Goal: Transaction & Acquisition: Purchase product/service

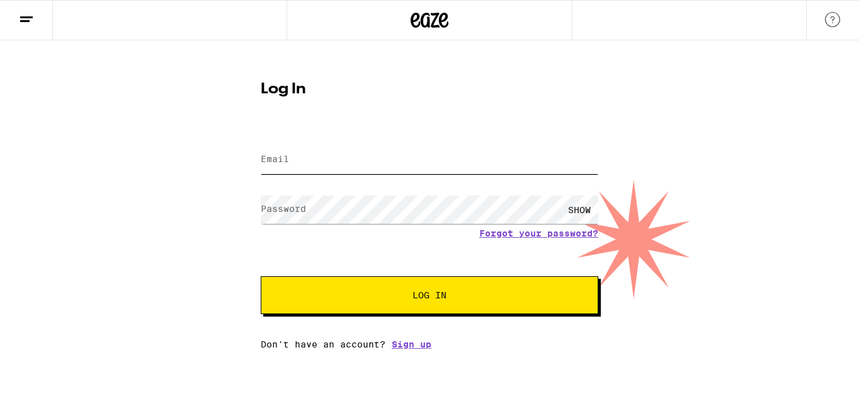
type input "jordanseavey@gmail.com"
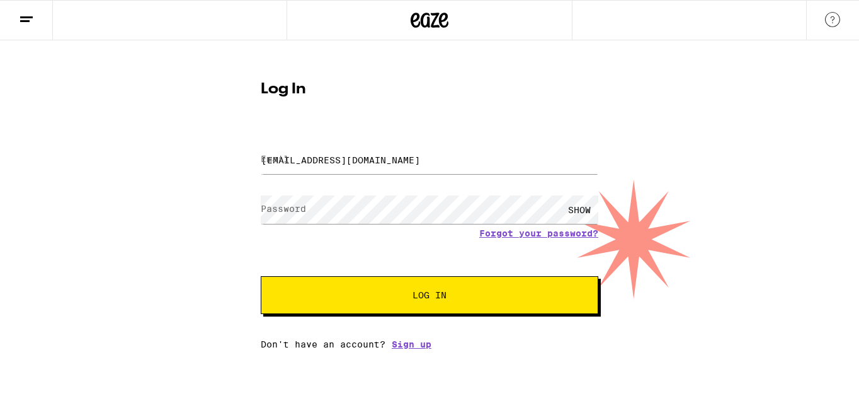
click at [433, 304] on button "Log In" at bounding box center [430, 295] width 338 height 38
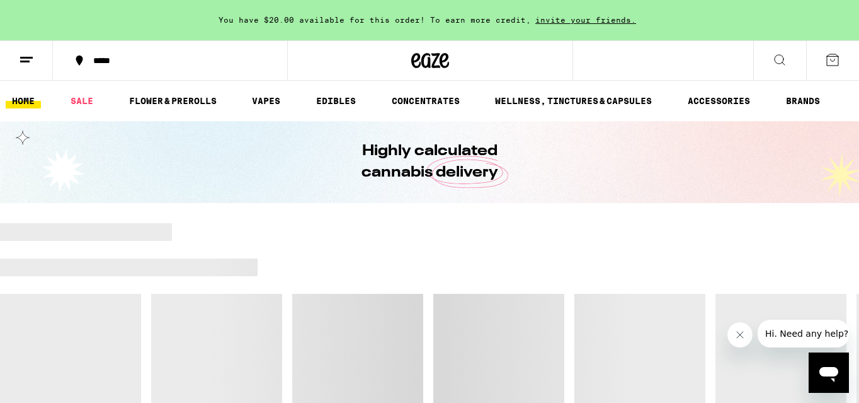
click at [34, 57] on button at bounding box center [26, 61] width 53 height 40
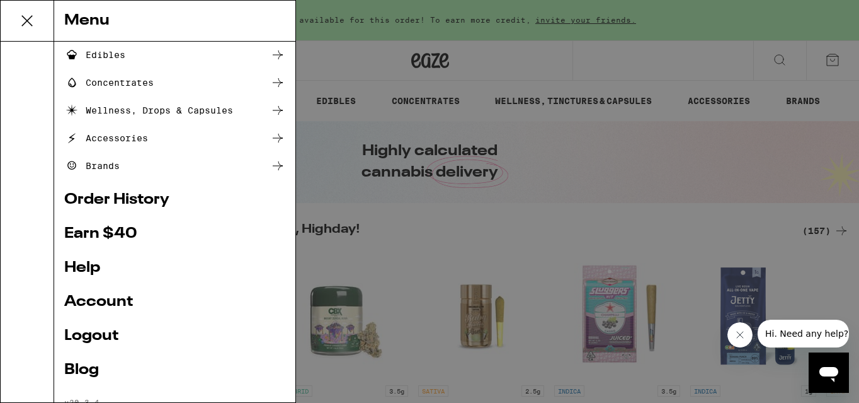
scroll to position [143, 0]
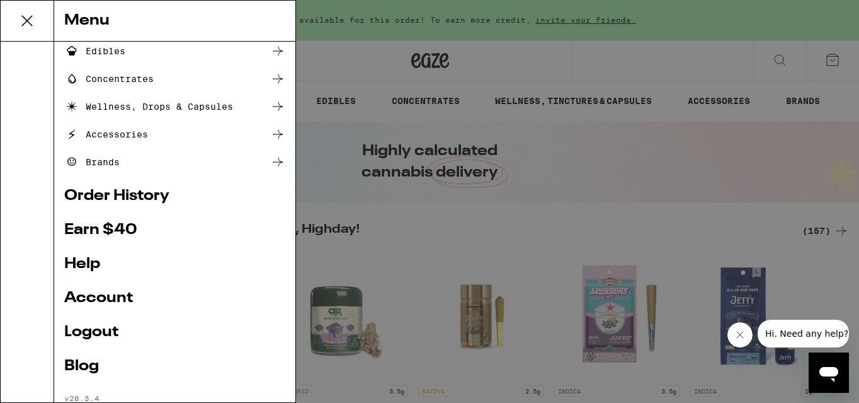
click at [31, 13] on icon at bounding box center [26, 20] width 25 height 25
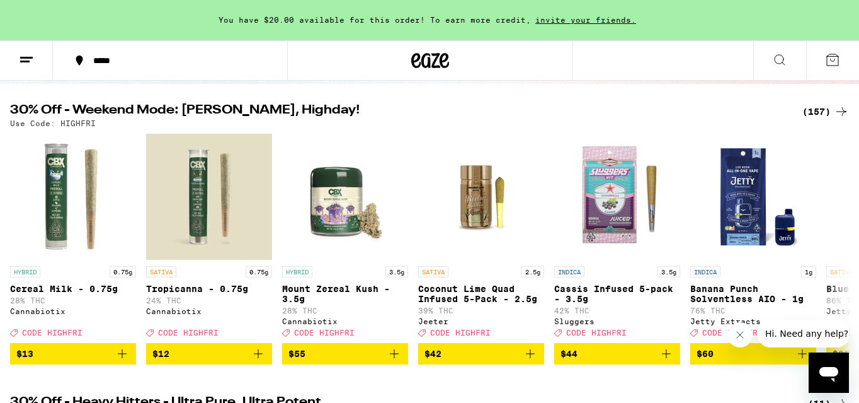
scroll to position [110, 0]
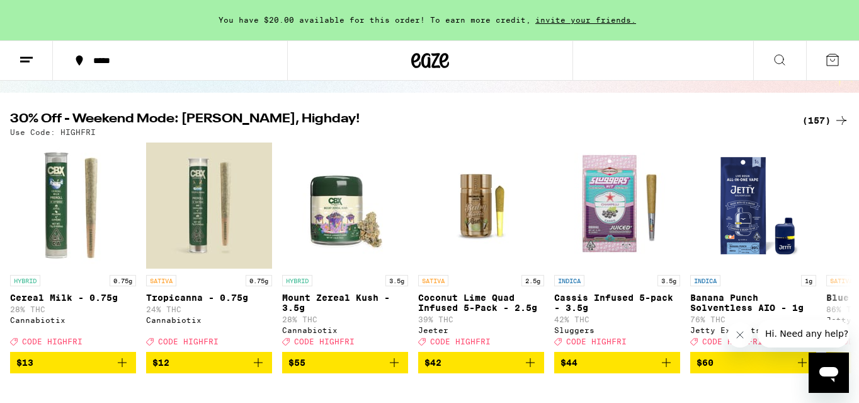
click at [816, 122] on div "(157)" at bounding box center [826, 120] width 47 height 15
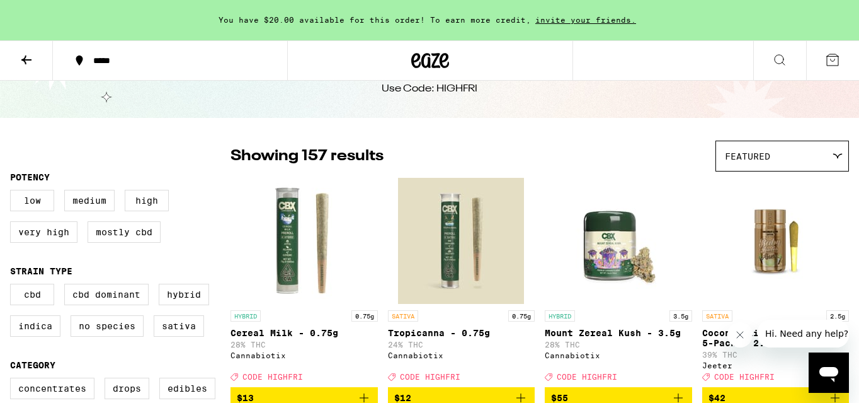
scroll to position [62, 0]
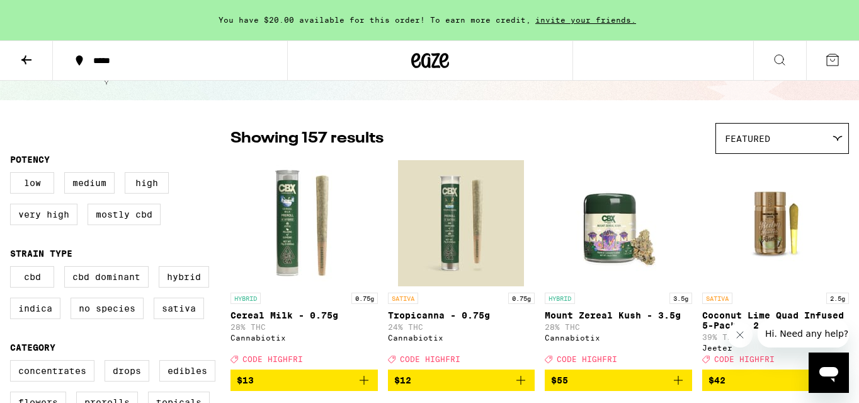
click at [831, 141] on div at bounding box center [837, 138] width 12 height 6
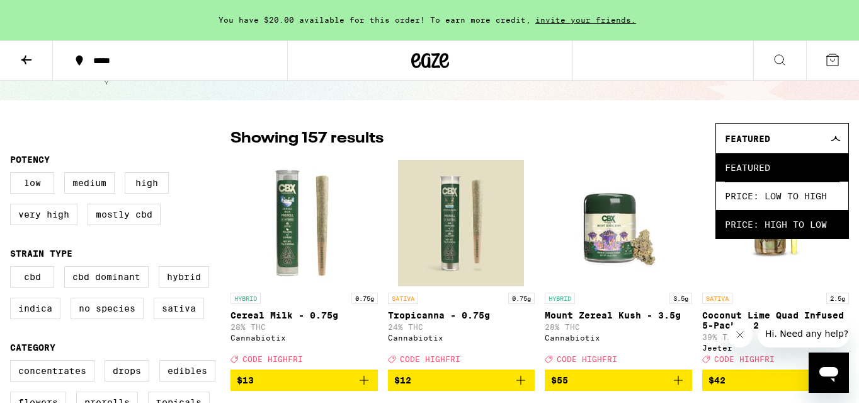
click at [797, 222] on span "Price: High to Low" at bounding box center [782, 224] width 115 height 28
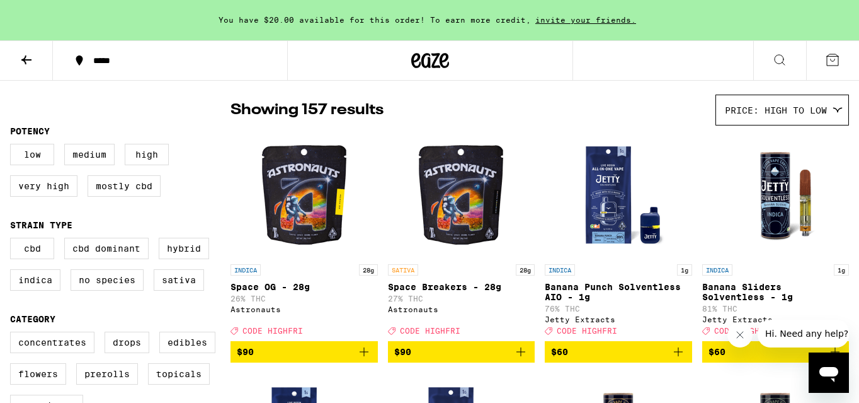
scroll to position [92, 0]
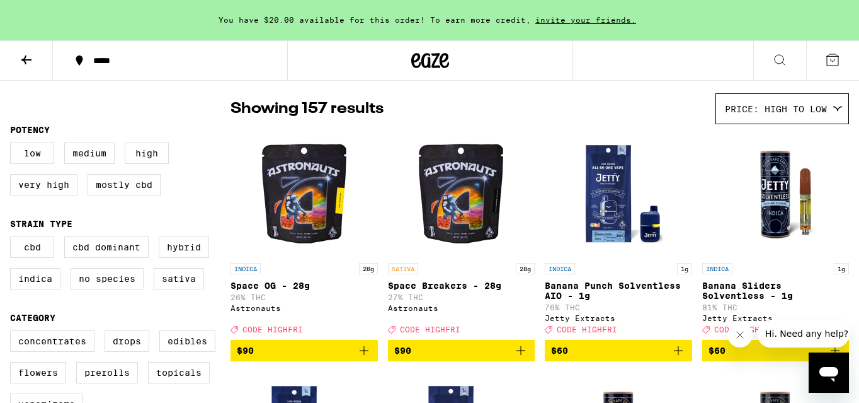
click at [454, 358] on span "$90" at bounding box center [461, 350] width 135 height 15
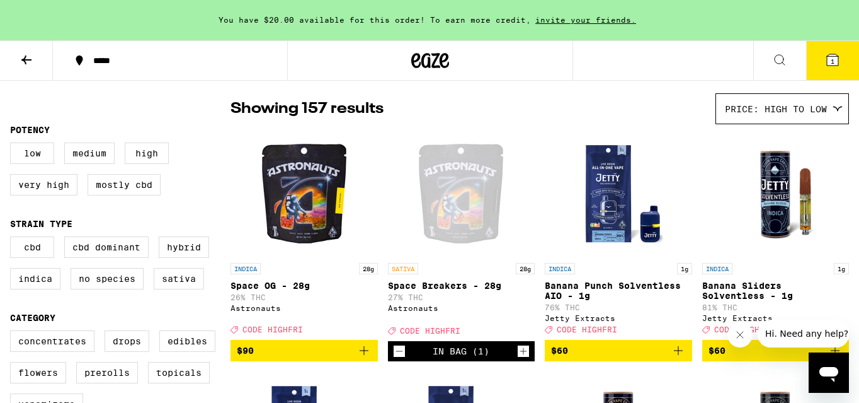
click at [827, 62] on icon at bounding box center [832, 59] width 11 height 11
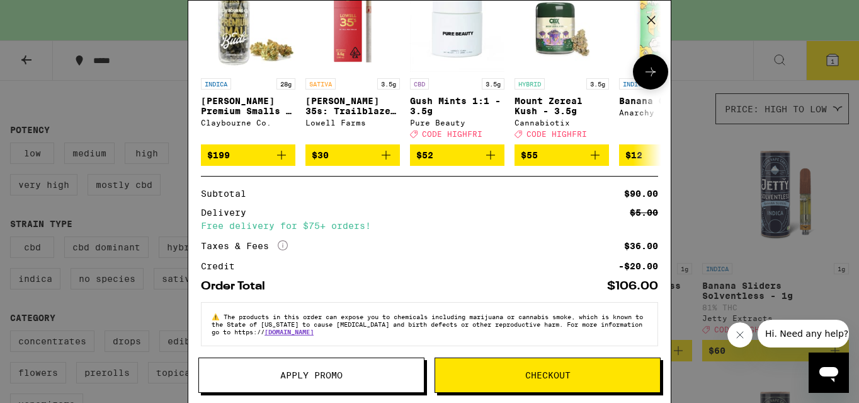
scroll to position [195, 0]
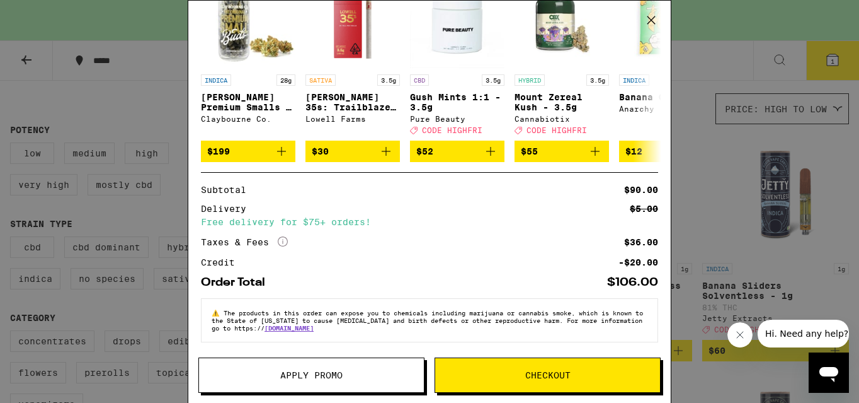
click at [393, 369] on button "Apply Promo" at bounding box center [311, 374] width 226 height 35
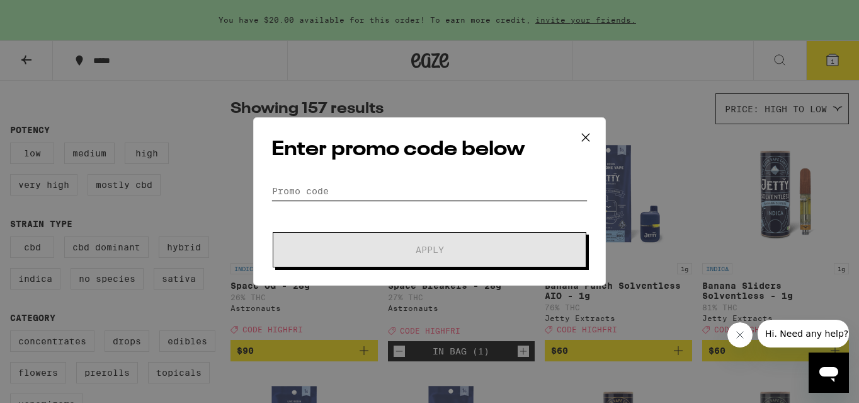
click at [323, 188] on input "Promo Code" at bounding box center [429, 190] width 316 height 19
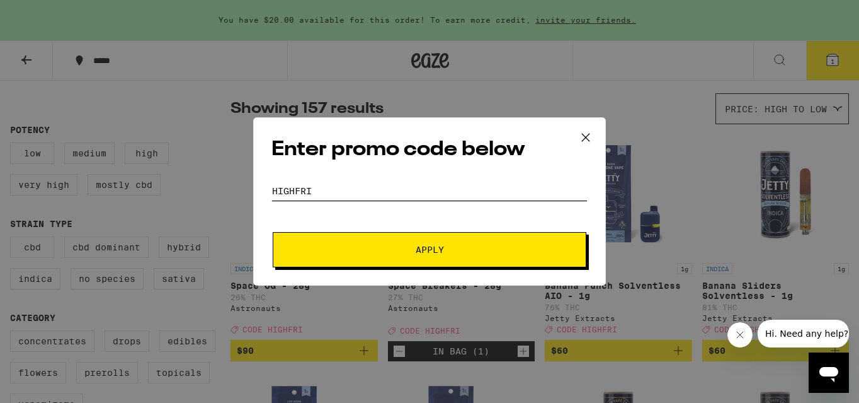
type input "highfri"
click at [324, 251] on span "Apply" at bounding box center [429, 249] width 227 height 9
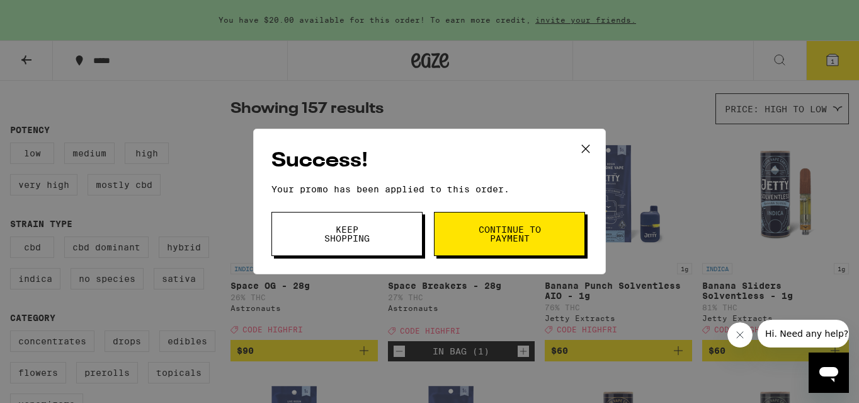
click at [464, 240] on button "Continue to payment" at bounding box center [509, 234] width 151 height 44
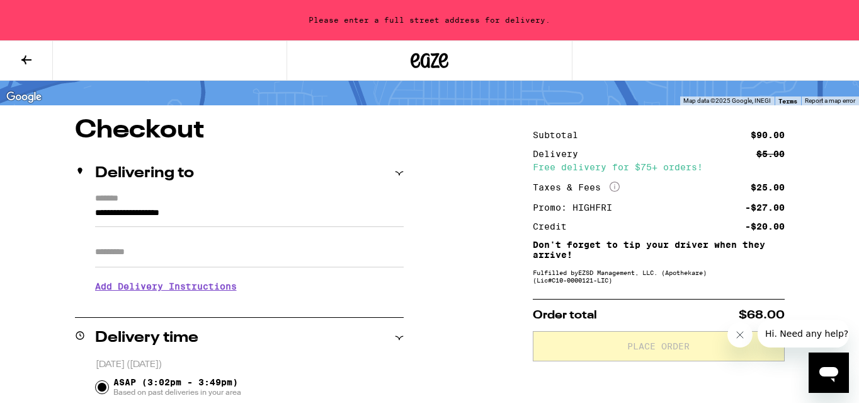
scroll to position [76, 0]
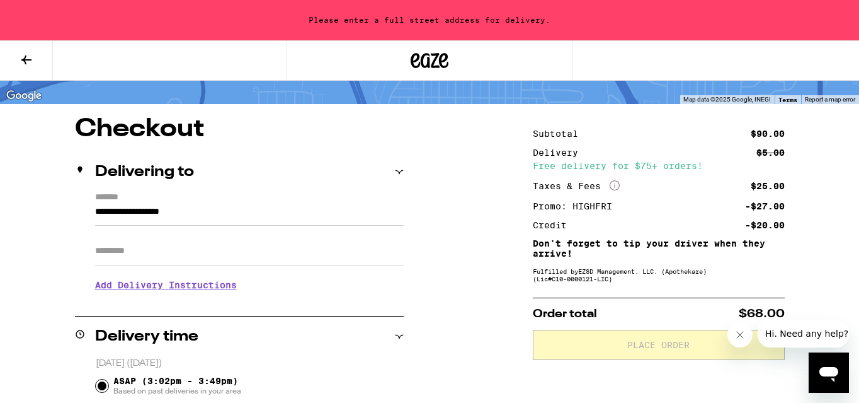
click at [118, 210] on input "**********" at bounding box center [249, 214] width 309 height 21
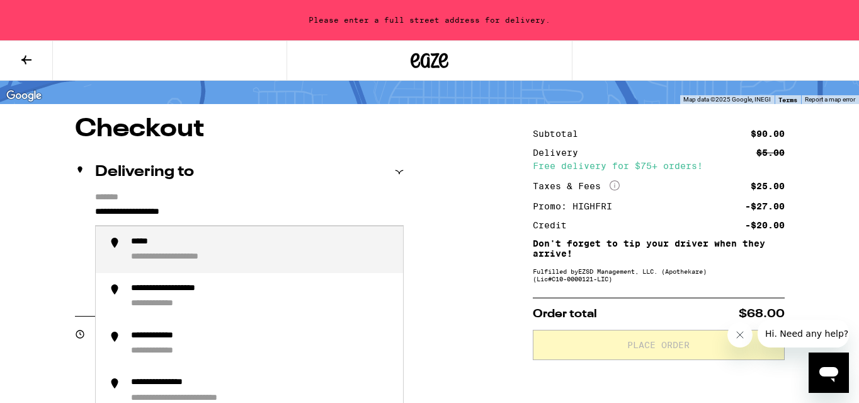
click at [215, 215] on input "**********" at bounding box center [249, 214] width 309 height 21
drag, startPoint x: 215, startPoint y: 215, endPoint x: 83, endPoint y: 210, distance: 133.0
click at [83, 210] on div "**********" at bounding box center [239, 246] width 329 height 109
click at [140, 253] on div "**********" at bounding box center [174, 257] width 86 height 12
type input "**********"
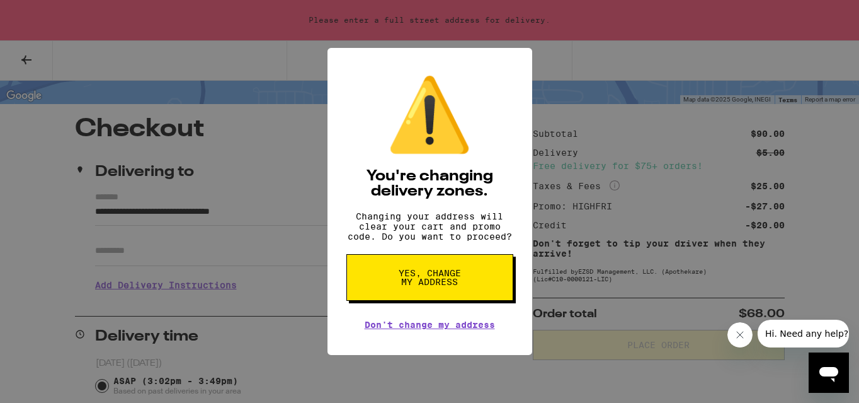
scroll to position [81, 0]
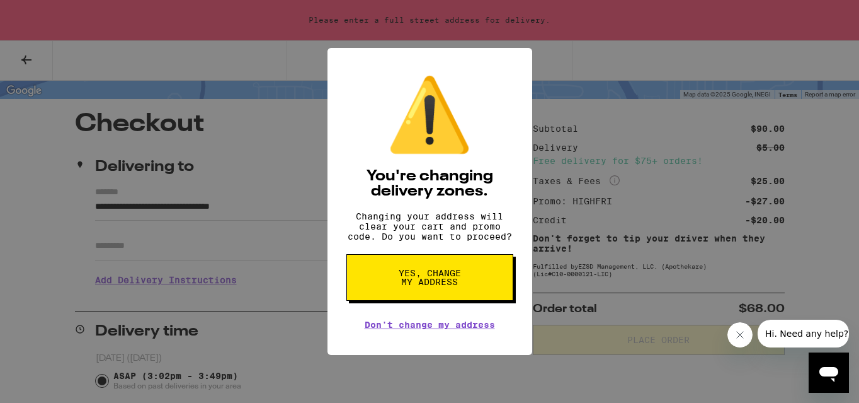
click at [452, 282] on span "Yes, change my address" at bounding box center [429, 277] width 65 height 18
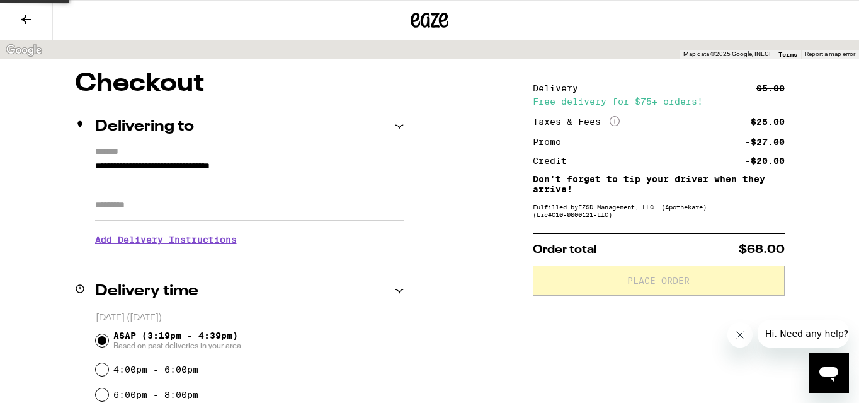
scroll to position [41, 0]
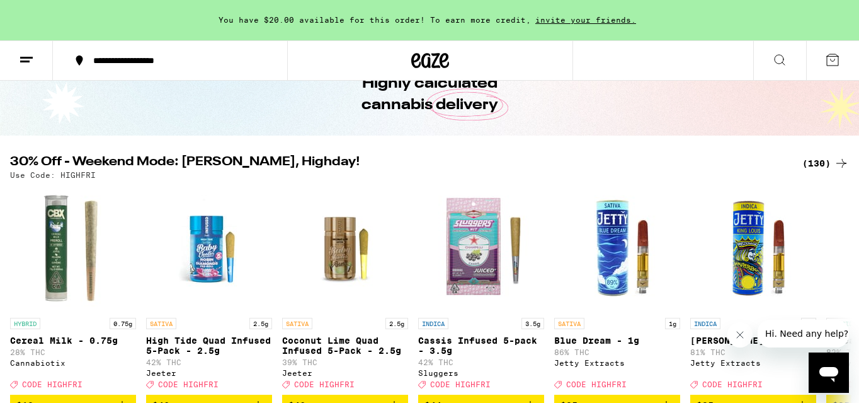
scroll to position [69, 0]
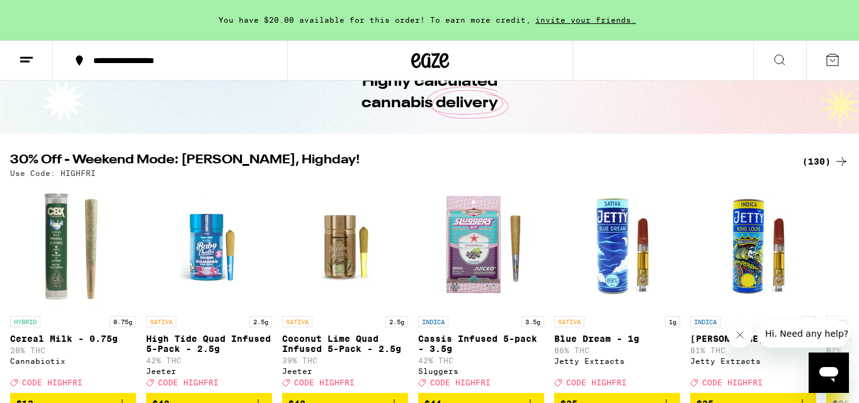
click at [831, 159] on div "(130)" at bounding box center [826, 161] width 47 height 15
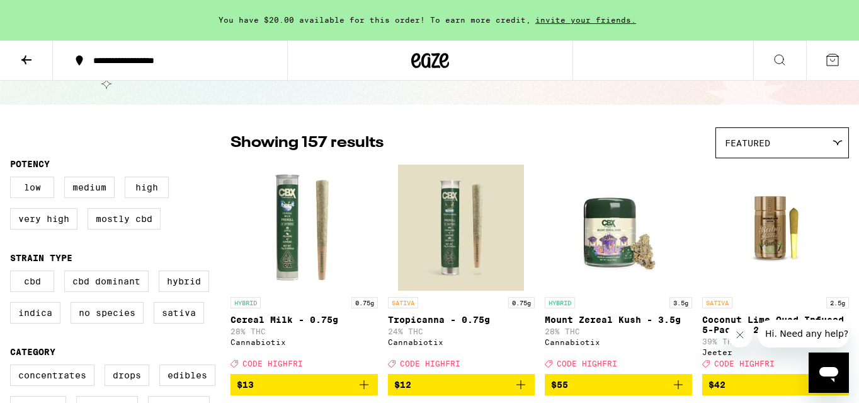
scroll to position [59, 0]
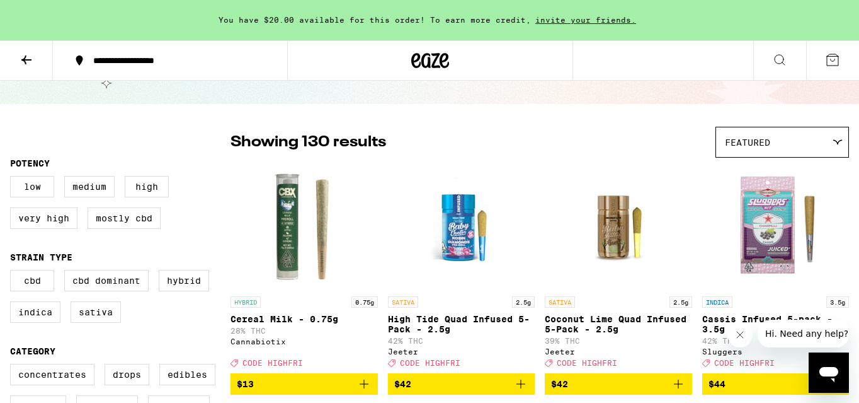
click at [838, 136] on div "Featured" at bounding box center [782, 142] width 132 height 30
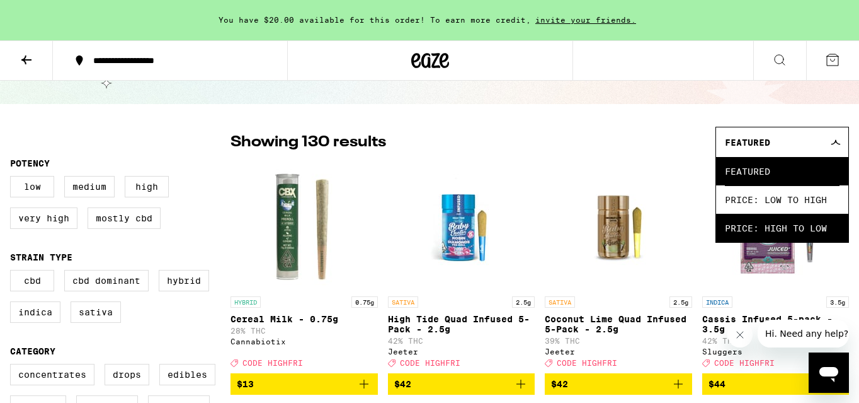
click at [780, 230] on span "Price: High to Low" at bounding box center [782, 228] width 115 height 28
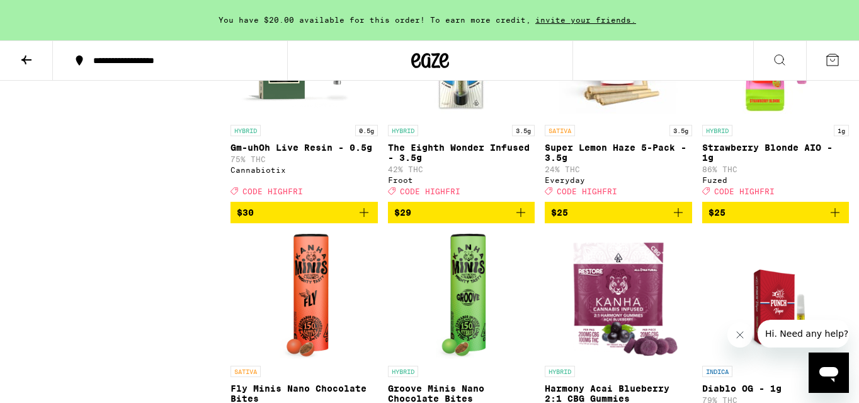
scroll to position [2670, 0]
